Goal: Task Accomplishment & Management: Use online tool/utility

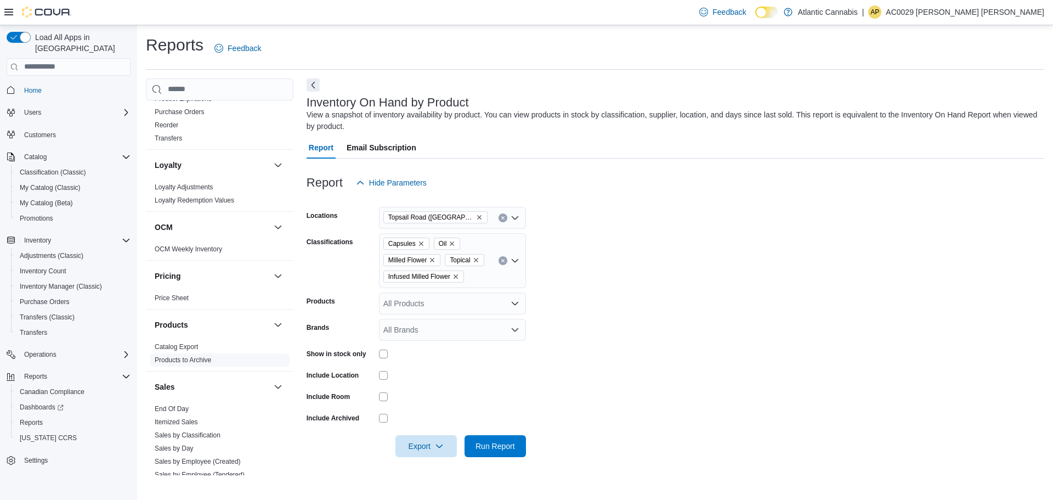
scroll to position [549, 0]
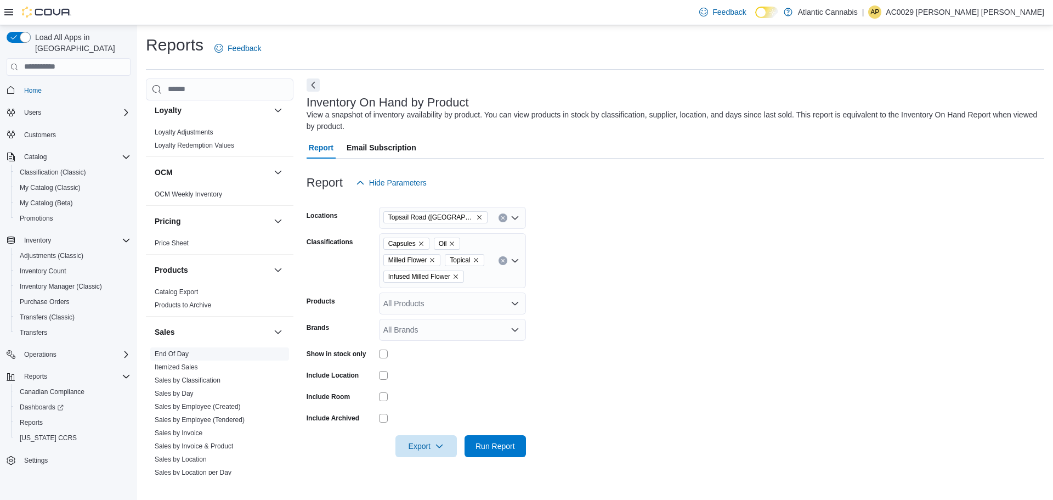
click at [173, 356] on link "End Of Day" at bounding box center [172, 354] width 34 height 8
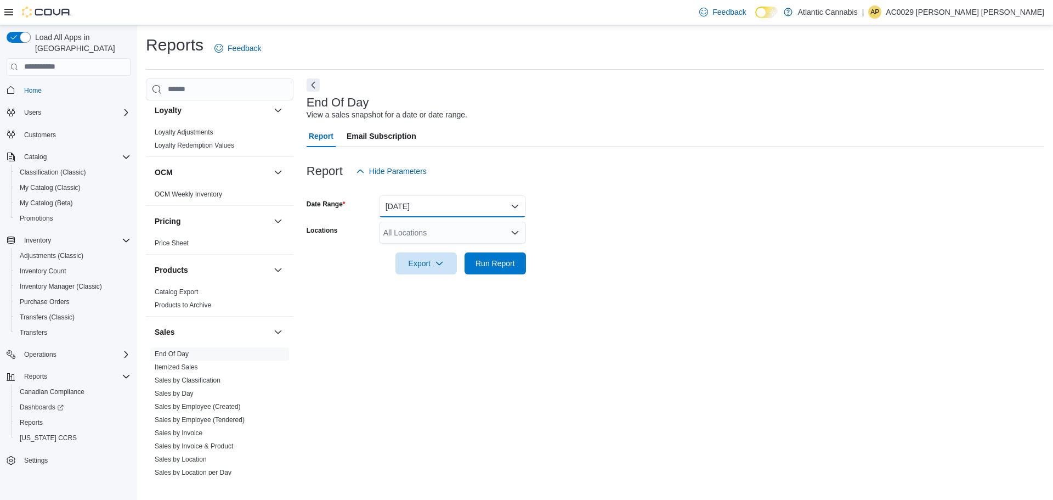
click at [437, 210] on button "[DATE]" at bounding box center [452, 206] width 147 height 22
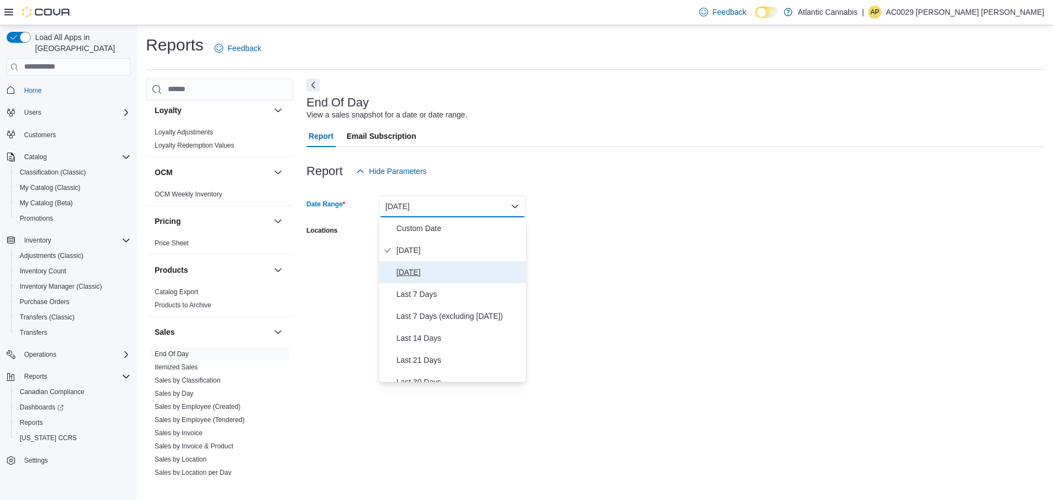
click at [416, 270] on span "[DATE]" at bounding box center [459, 272] width 125 height 13
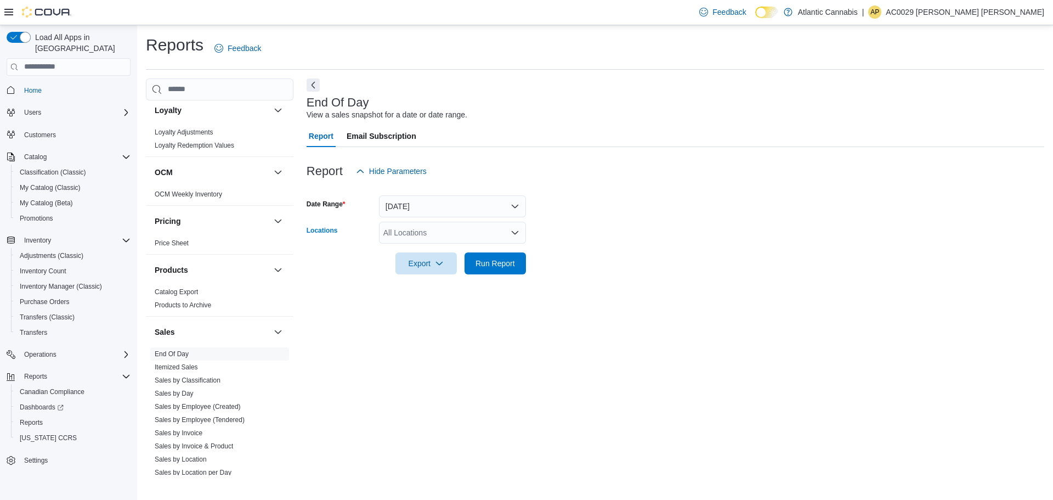
click at [432, 229] on div "All Locations" at bounding box center [452, 233] width 147 height 22
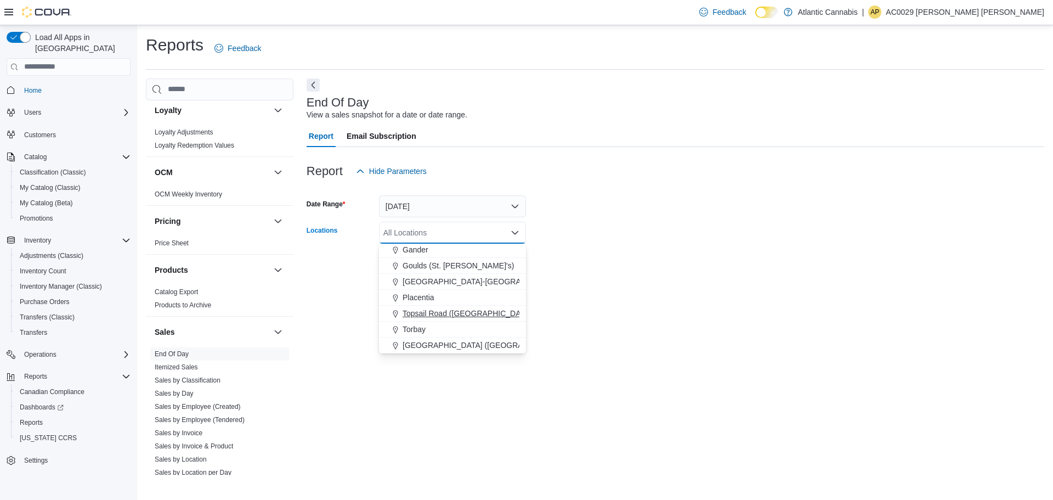
click at [439, 313] on span "Topsail Road ([GEOGRAPHIC_DATA][PERSON_NAME])" at bounding box center [500, 313] width 195 height 11
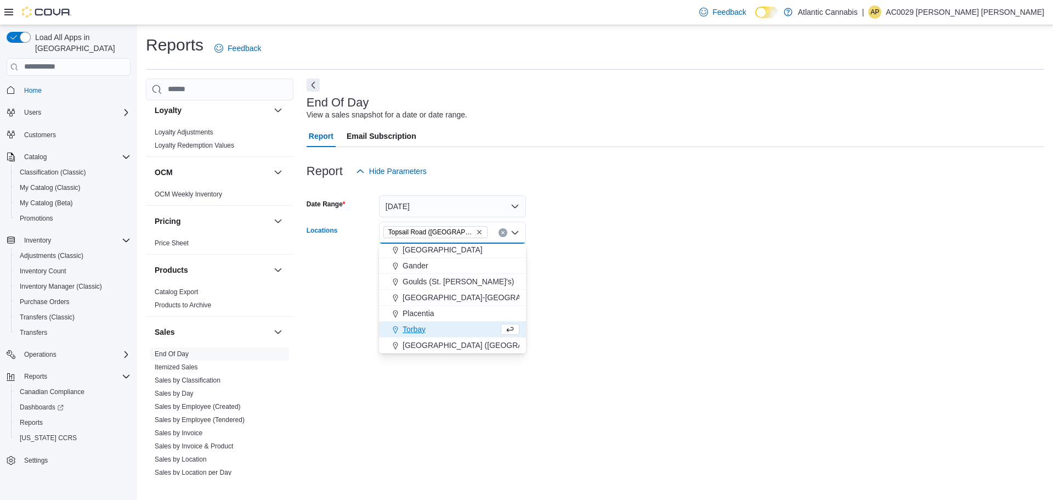
scroll to position [49, 0]
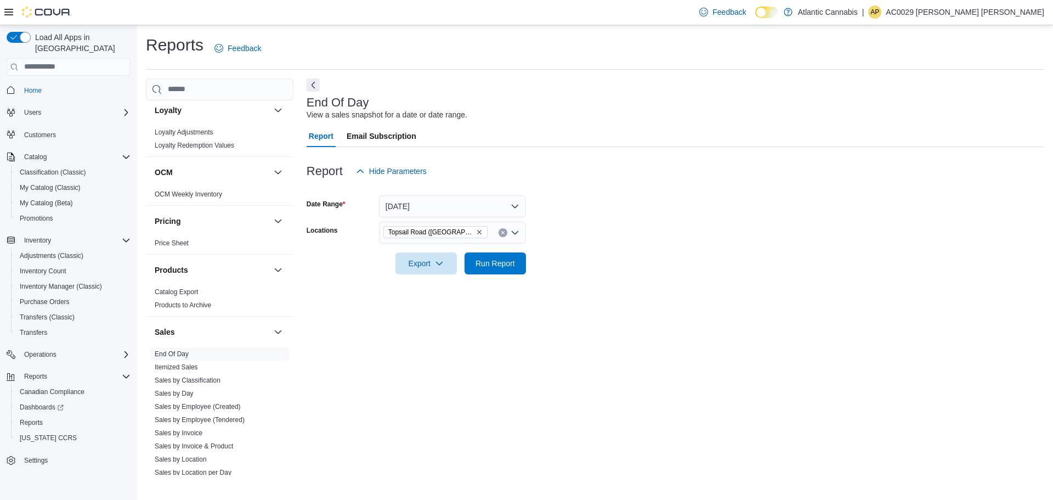
click at [608, 259] on form "Date Range [DATE] Locations [GEOGRAPHIC_DATA] ([GEOGRAPHIC_DATA][PERSON_NAME]) …" at bounding box center [676, 228] width 738 height 92
click at [437, 268] on span "Export" at bounding box center [426, 263] width 48 height 22
click at [432, 307] on span "Export to Pdf" at bounding box center [427, 307] width 49 height 9
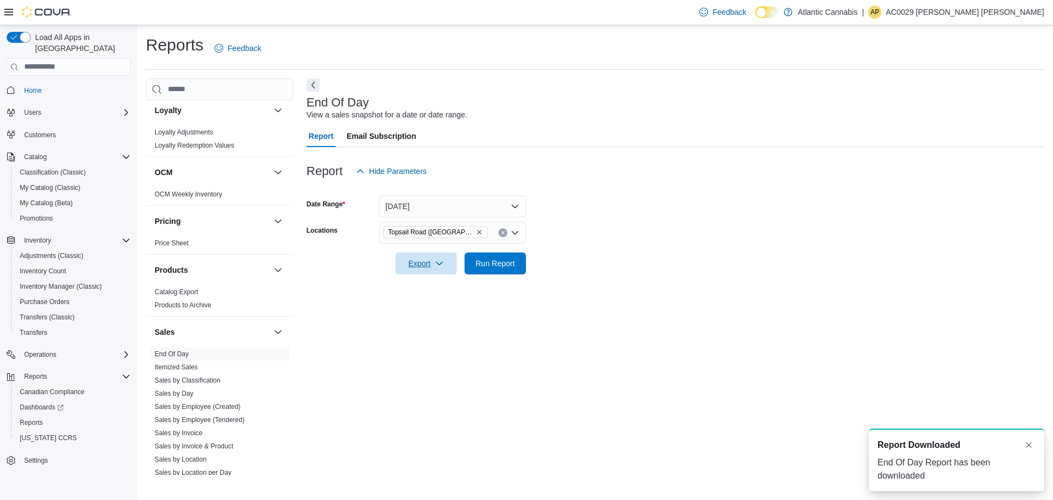
scroll to position [0, 0]
